Goal: Task Accomplishment & Management: Complete application form

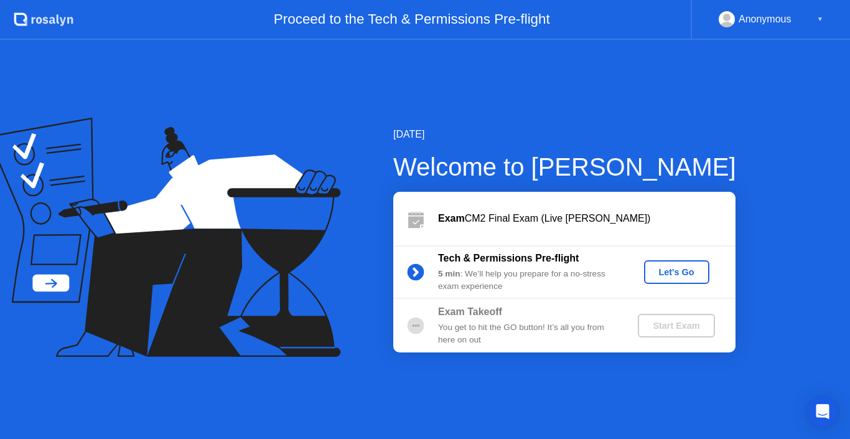
click at [677, 274] on div "Let's Go" at bounding box center [676, 272] width 55 height 10
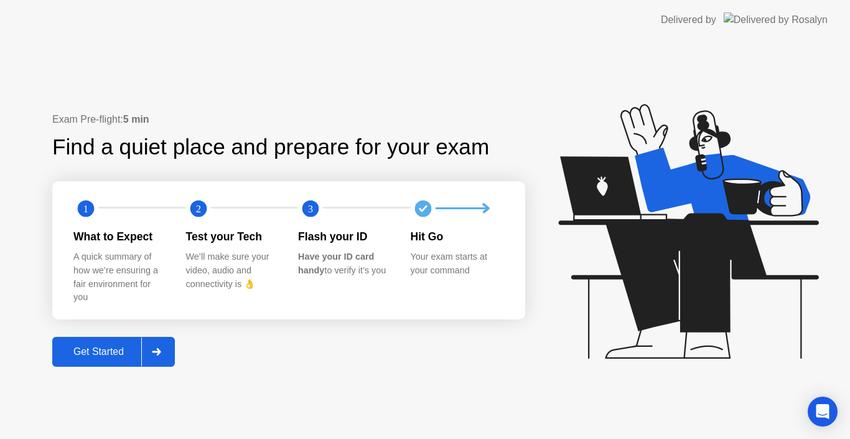
click at [109, 353] on div "Get Started" at bounding box center [98, 351] width 85 height 11
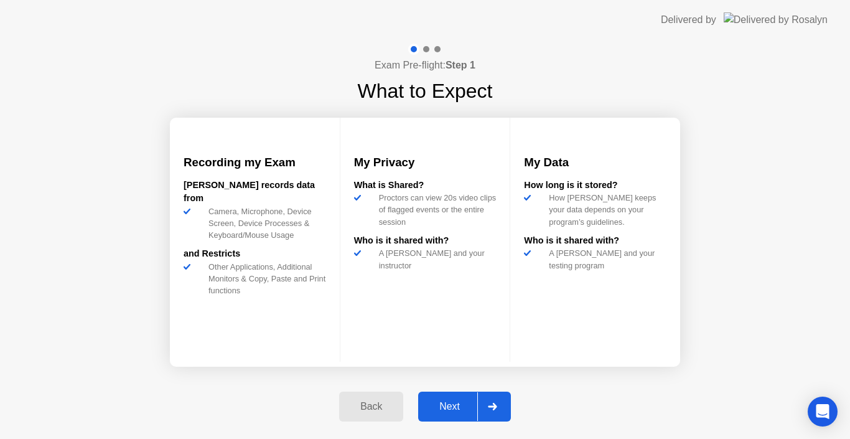
click at [444, 407] on div "Next" at bounding box center [449, 406] width 55 height 11
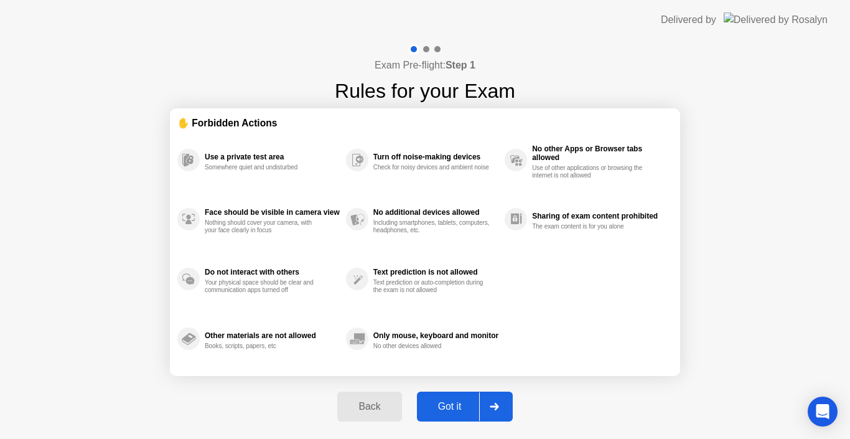
click at [499, 406] on div at bounding box center [494, 406] width 30 height 29
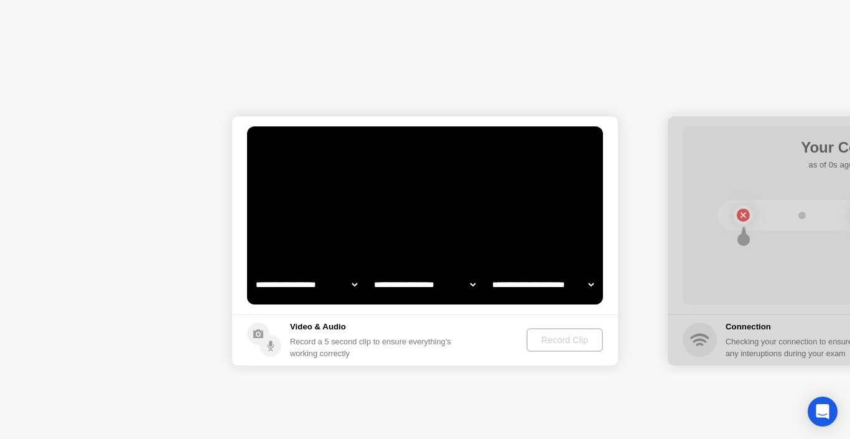
select select "**********"
select select "*******"
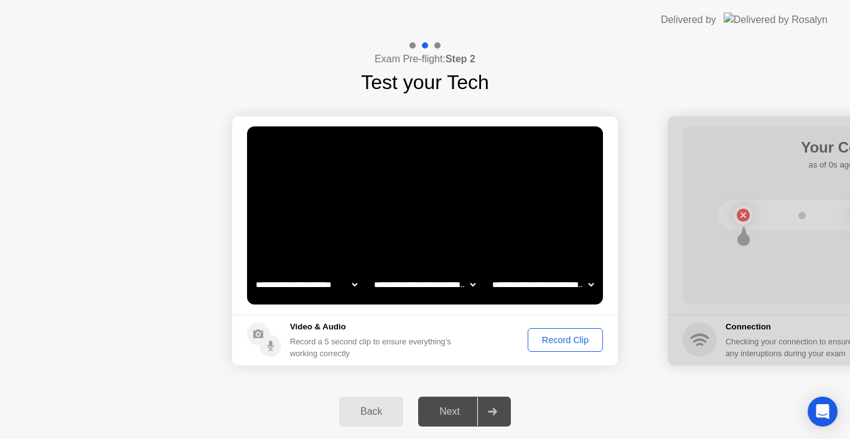
click at [572, 338] on div "Record Clip" at bounding box center [565, 340] width 67 height 10
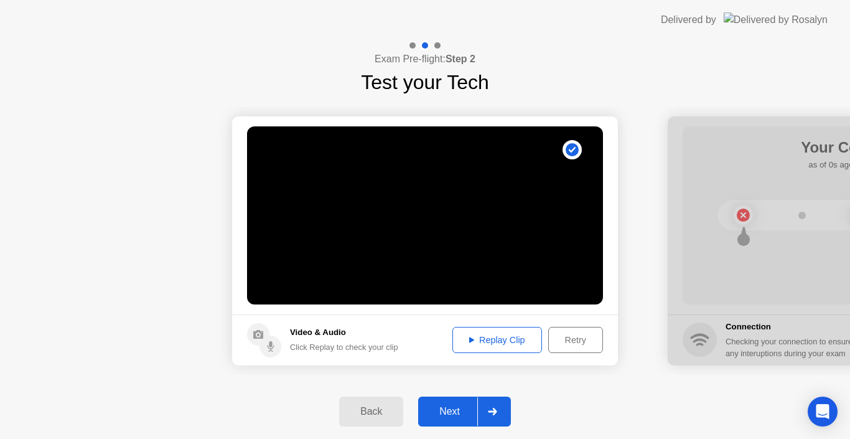
click at [500, 340] on div "Replay Clip" at bounding box center [497, 340] width 81 height 10
click at [448, 411] on div "Next" at bounding box center [449, 411] width 55 height 11
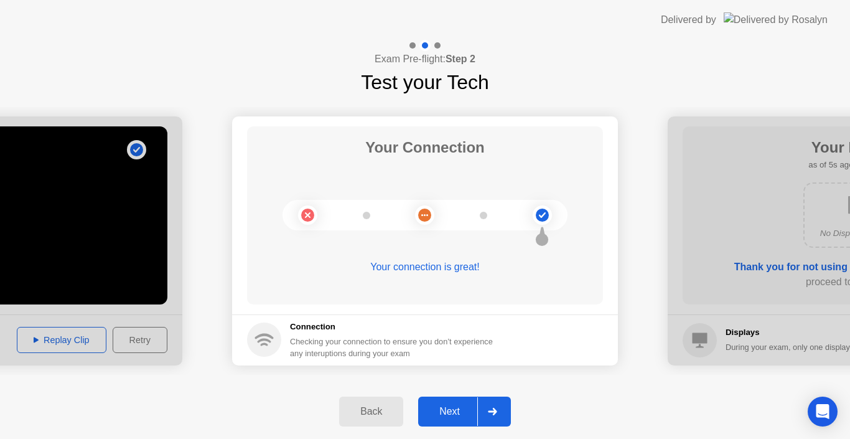
click at [443, 411] on div "Next" at bounding box center [449, 411] width 55 height 11
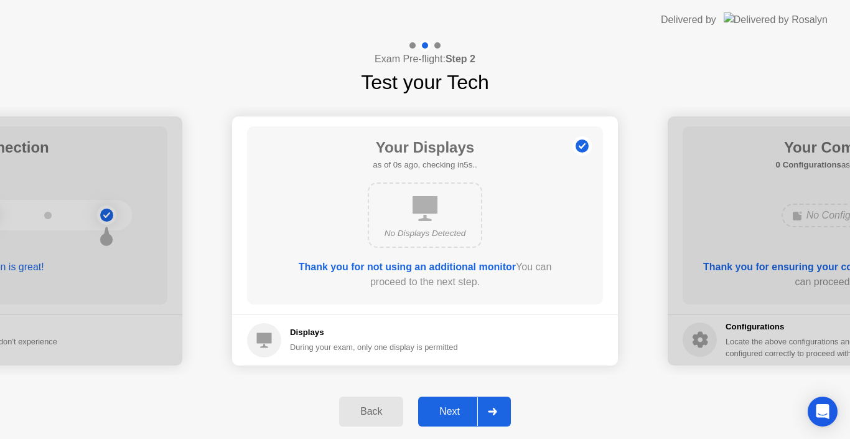
click at [443, 411] on div "Next" at bounding box center [449, 411] width 55 height 11
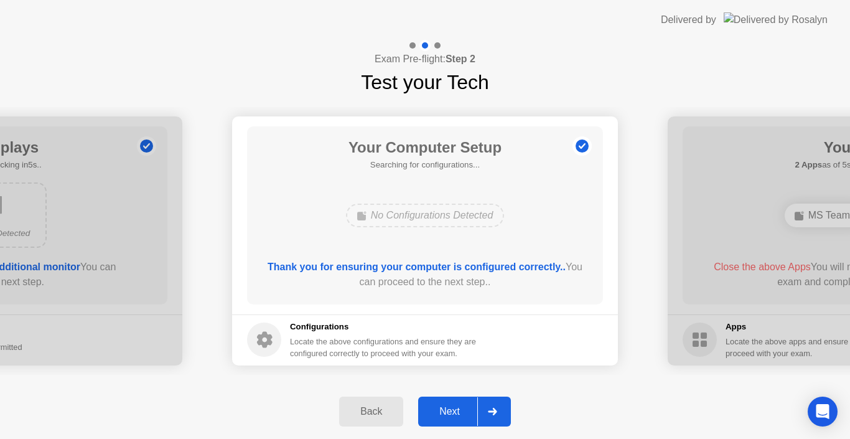
click at [443, 411] on div "Next" at bounding box center [449, 411] width 55 height 11
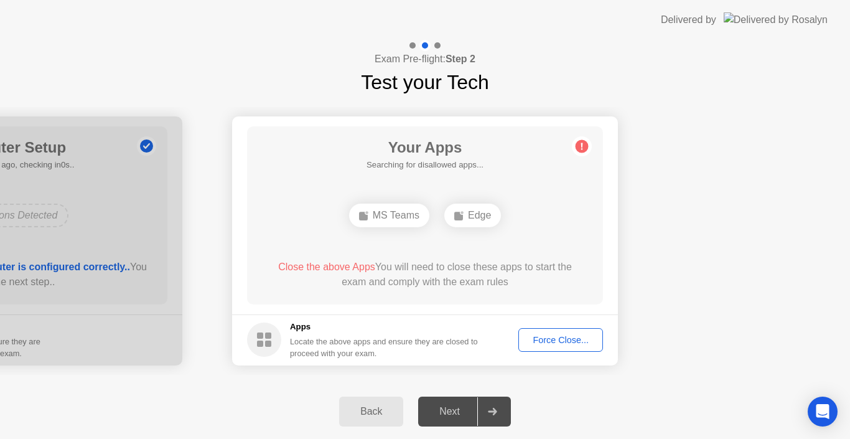
click at [443, 411] on div "Next" at bounding box center [449, 411] width 55 height 11
click at [573, 340] on div "Force Close..." at bounding box center [560, 340] width 76 height 10
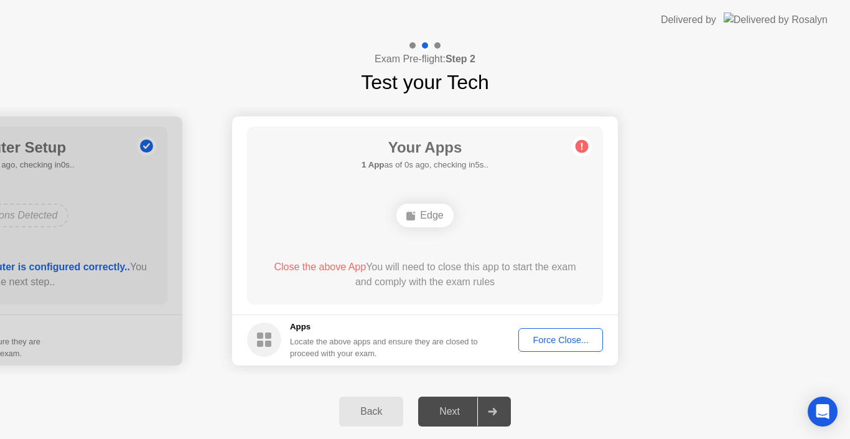
click at [546, 341] on div "Force Close..." at bounding box center [560, 340] width 76 height 10
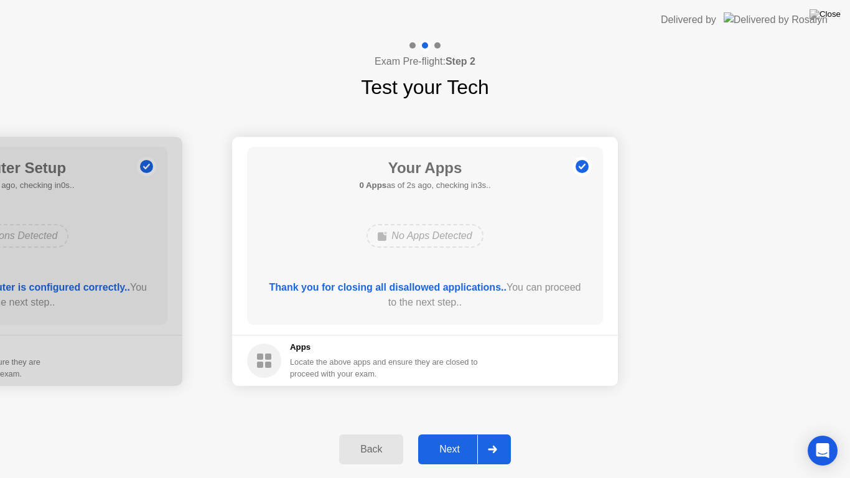
click at [444, 438] on div "Next" at bounding box center [449, 448] width 55 height 11
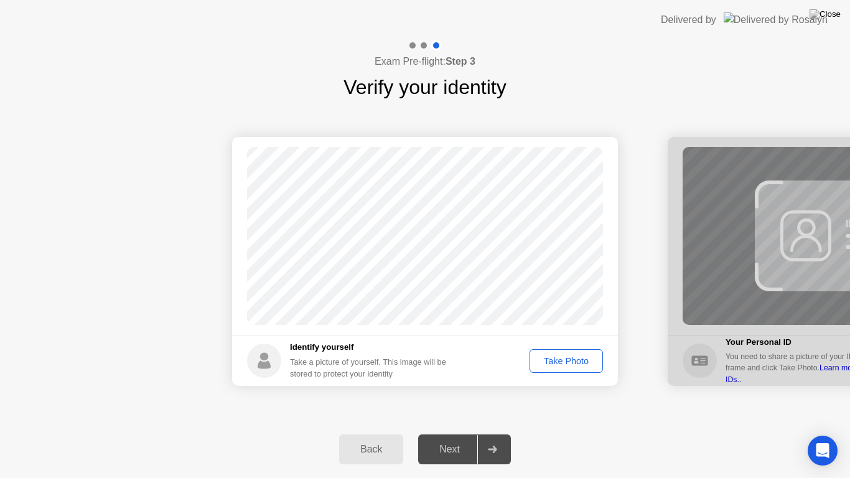
click at [565, 359] on div "Take Photo" at bounding box center [566, 361] width 65 height 10
click at [463, 438] on div "Next" at bounding box center [449, 448] width 55 height 11
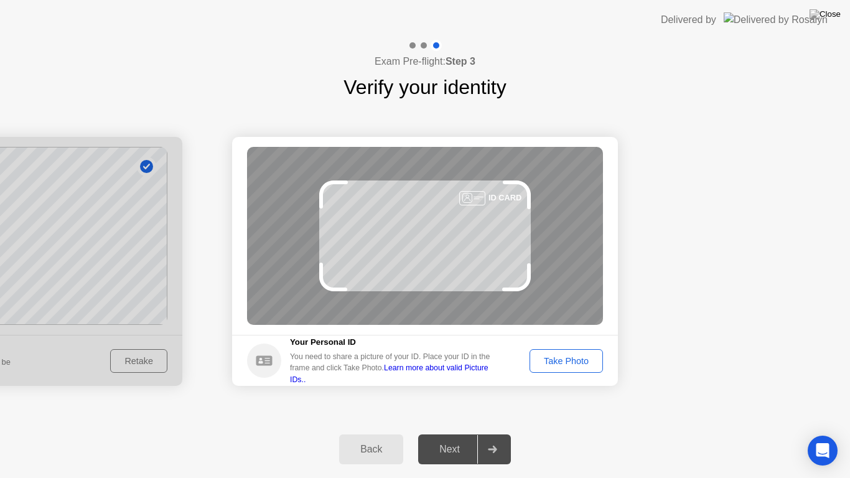
click at [580, 358] on div "Take Photo" at bounding box center [566, 361] width 65 height 10
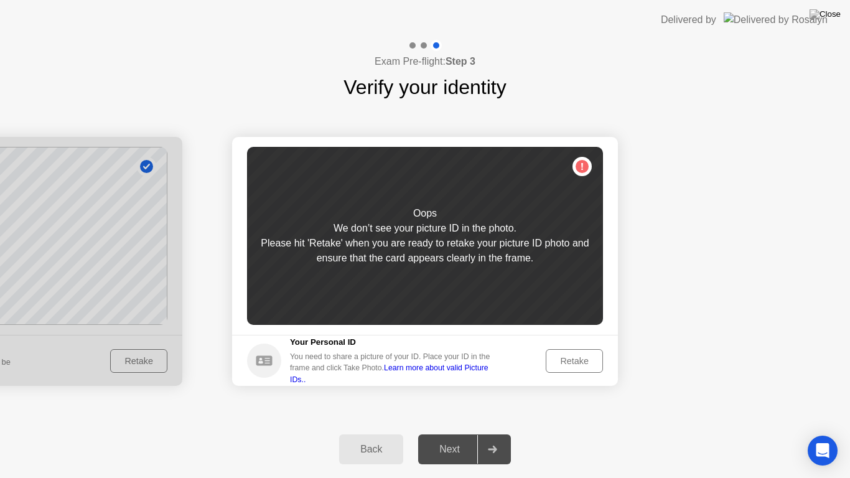
click at [580, 358] on div "Retake" at bounding box center [574, 361] width 49 height 10
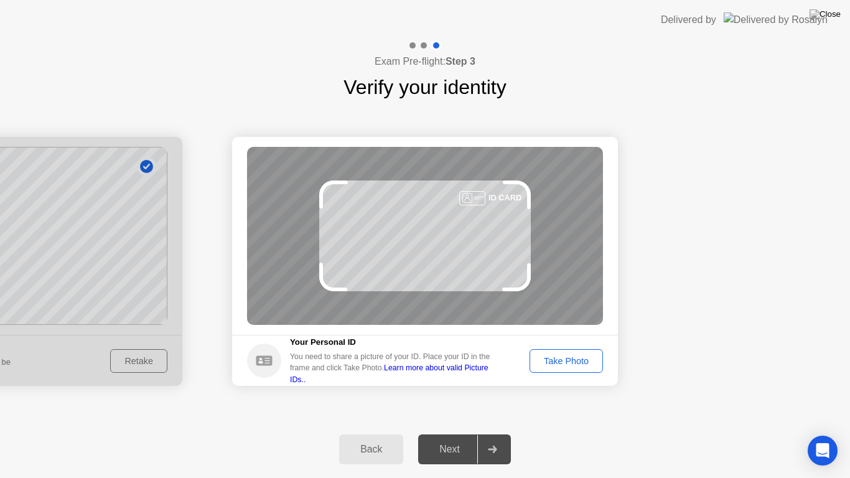
click at [580, 358] on div "Take Photo" at bounding box center [566, 361] width 65 height 10
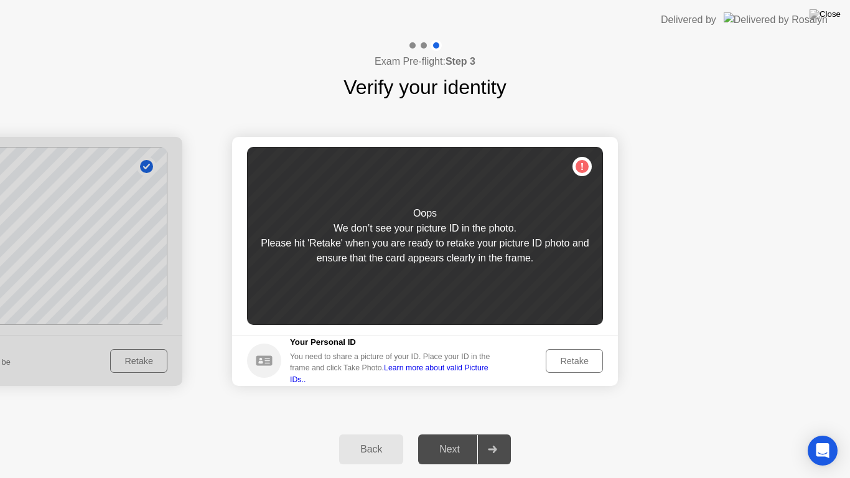
click at [448, 438] on div "Next" at bounding box center [449, 448] width 55 height 11
click at [577, 363] on div "Retake" at bounding box center [574, 361] width 49 height 10
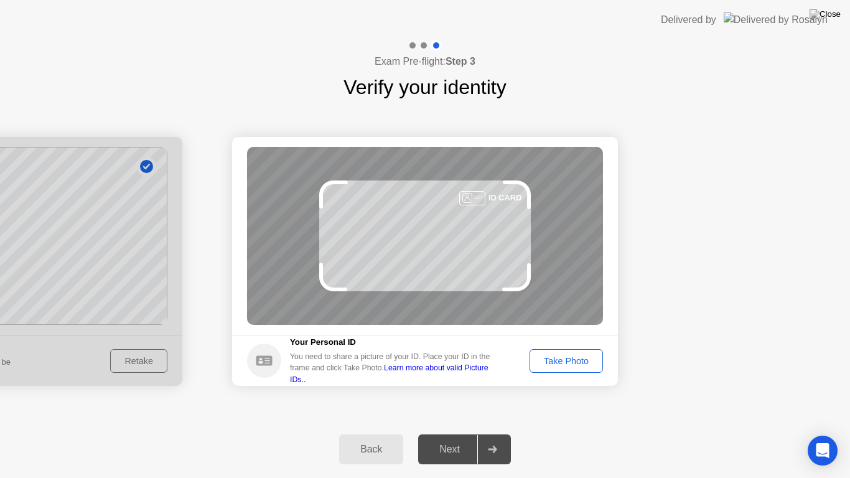
click at [578, 363] on div "Take Photo" at bounding box center [566, 361] width 65 height 10
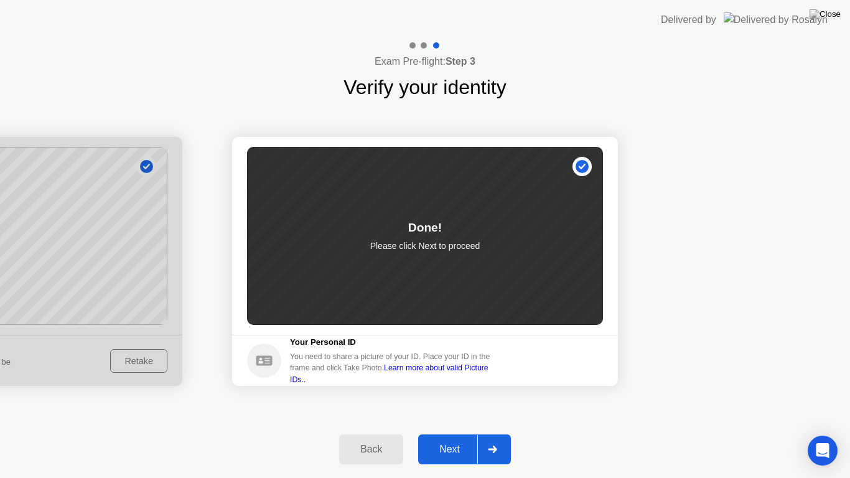
click at [449, 438] on div "Next" at bounding box center [449, 448] width 55 height 11
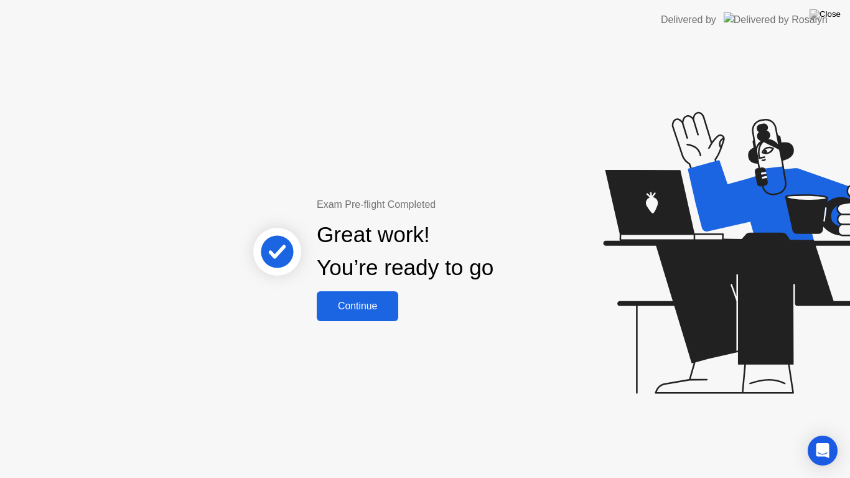
click at [358, 302] on div "Continue" at bounding box center [357, 305] width 74 height 11
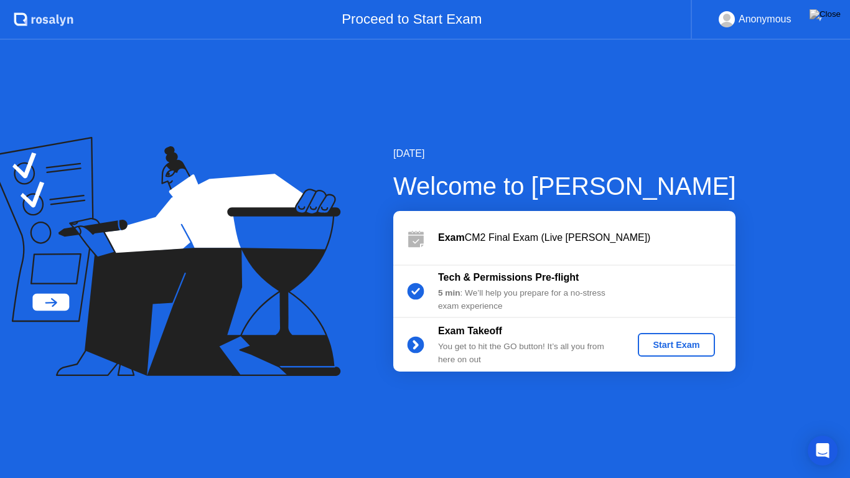
click at [682, 349] on div "Start Exam" at bounding box center [676, 345] width 67 height 10
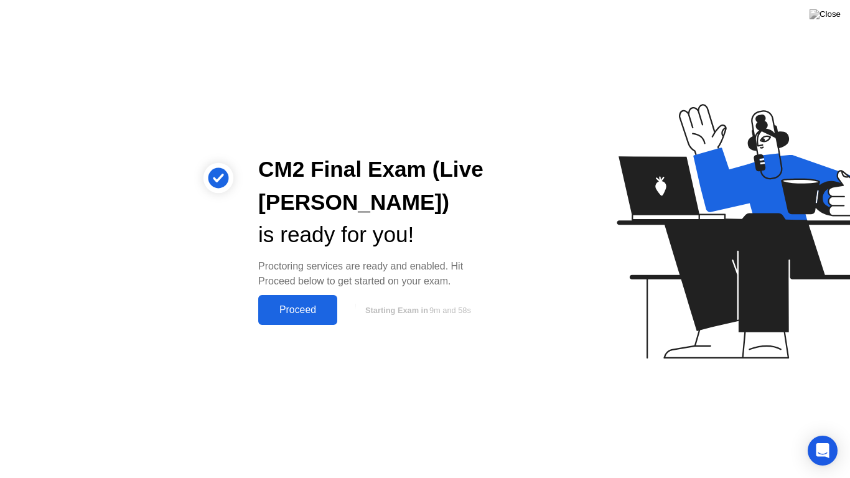
click at [310, 310] on div "Proceed" at bounding box center [298, 309] width 72 height 11
